Goal: Task Accomplishment & Management: Use online tool/utility

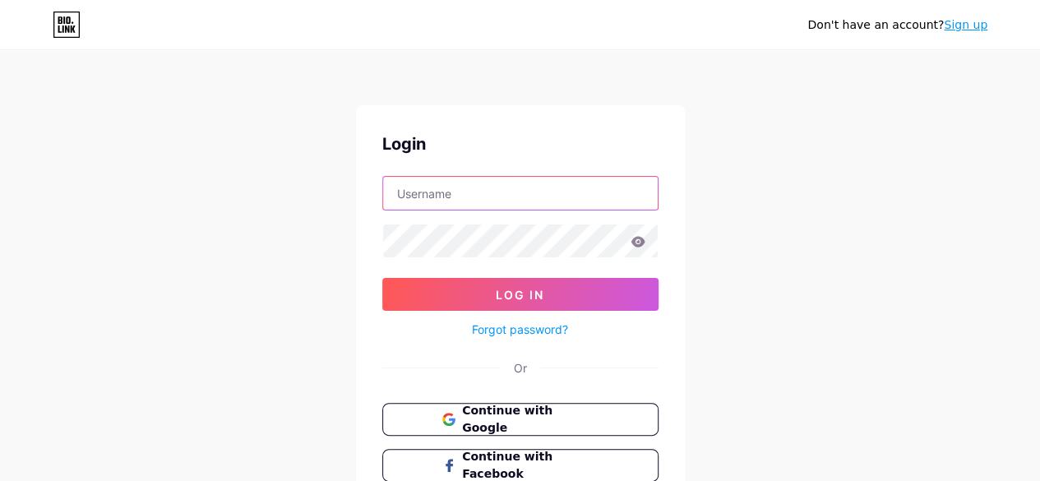
click at [492, 198] on input "text" at bounding box center [520, 193] width 274 height 33
type input "blakukaa"
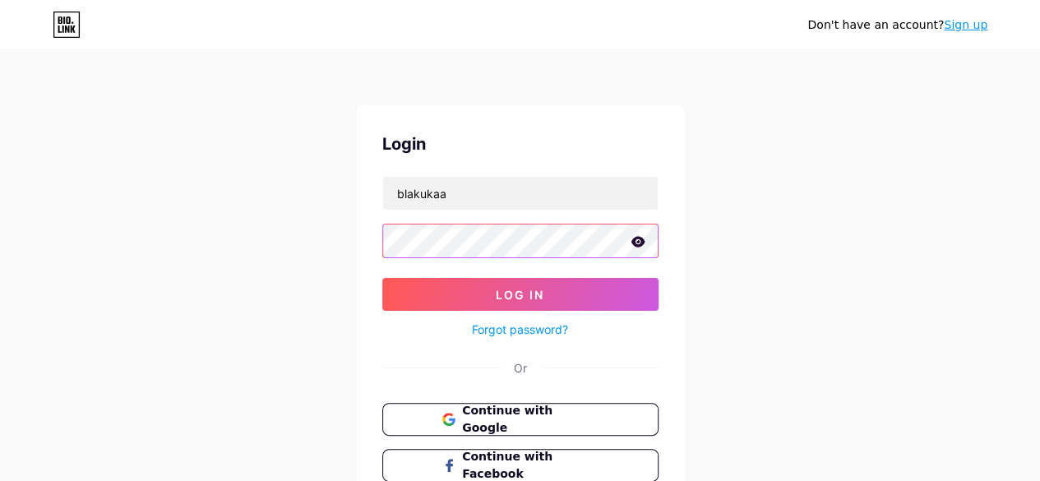
click at [382, 278] on button "Log In" at bounding box center [520, 294] width 276 height 33
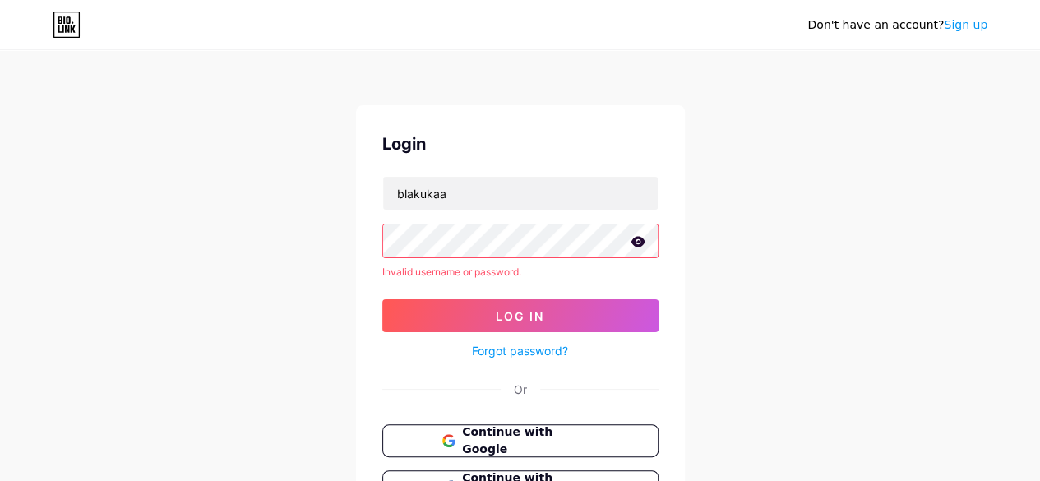
click at [636, 238] on icon at bounding box center [637, 241] width 14 height 11
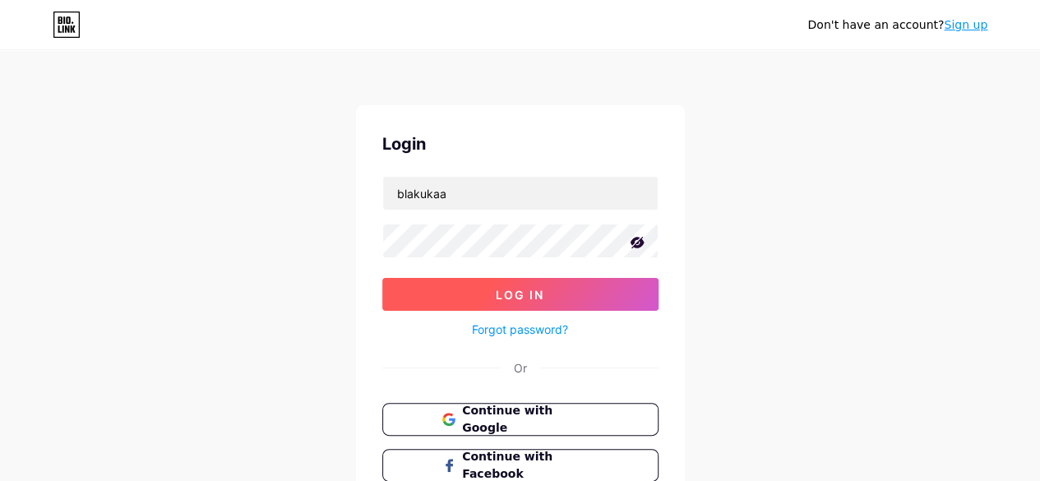
click at [459, 294] on button "Log In" at bounding box center [520, 294] width 276 height 33
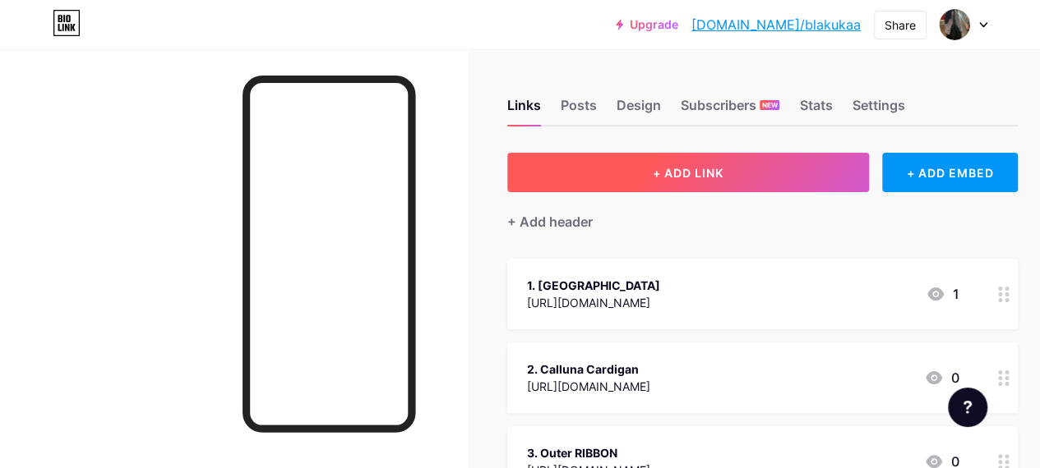
click at [807, 160] on button "+ ADD LINK" at bounding box center [688, 172] width 362 height 39
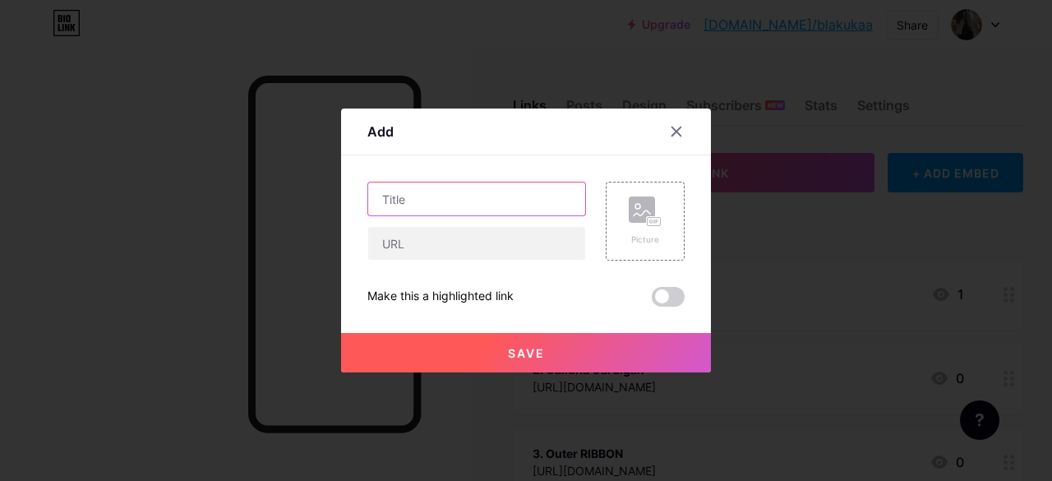
click at [414, 198] on input "text" at bounding box center [476, 198] width 217 height 33
type input "4. LEA SKIRT"
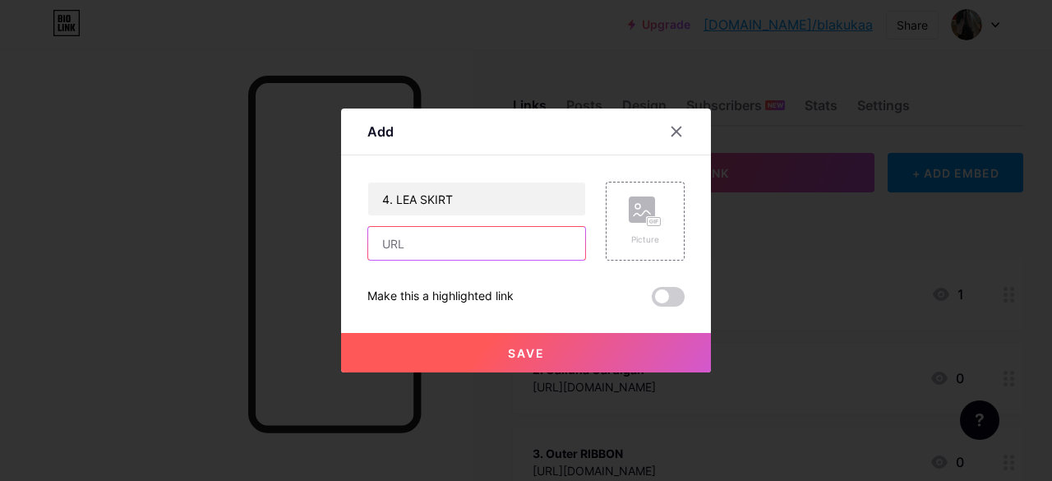
click at [439, 242] on input "text" at bounding box center [476, 243] width 217 height 33
paste input "[URL][DOMAIN_NAME]"
type input "[URL][DOMAIN_NAME]"
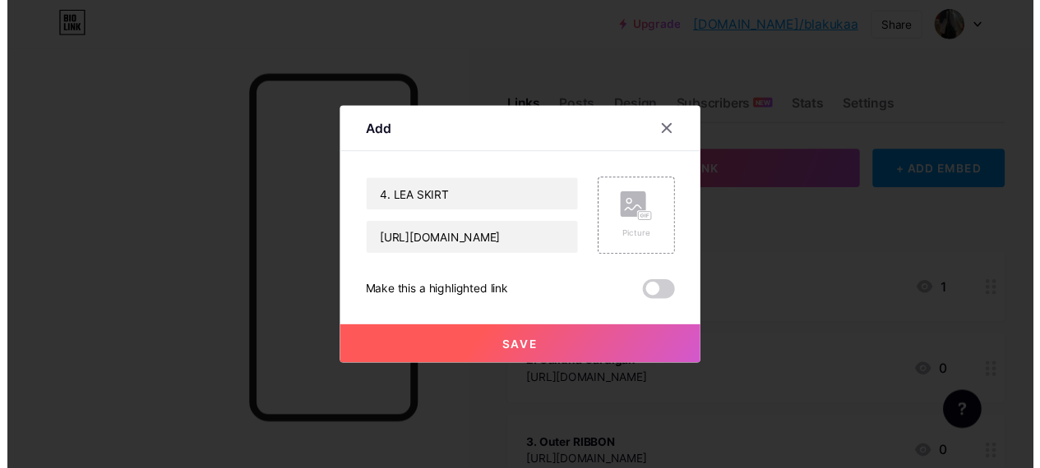
scroll to position [0, 0]
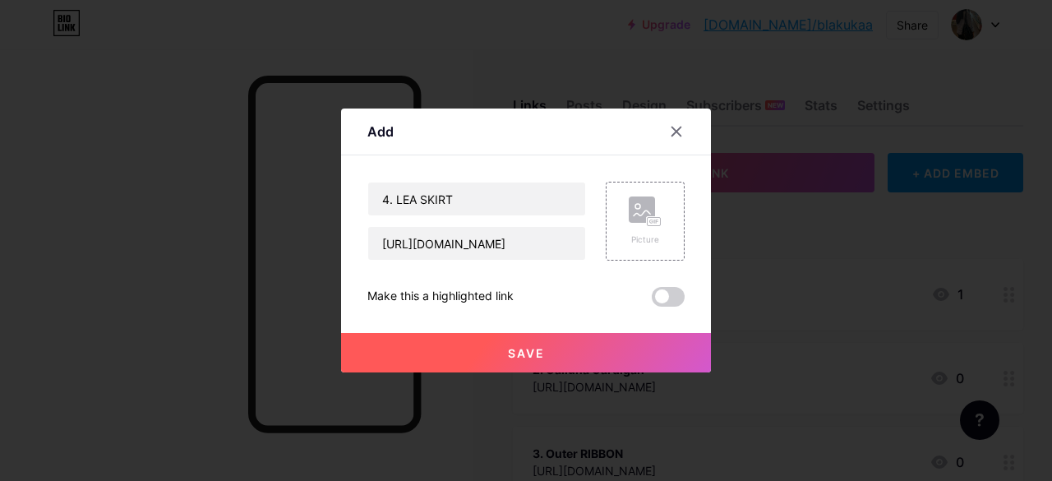
click at [513, 348] on span "Save" at bounding box center [526, 353] width 37 height 14
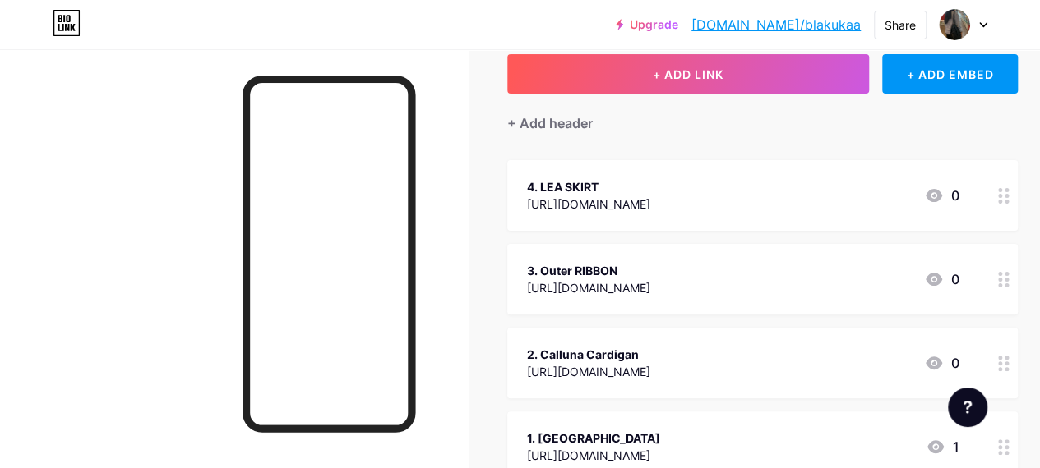
scroll to position [97, 0]
